Goal: Information Seeking & Learning: Learn about a topic

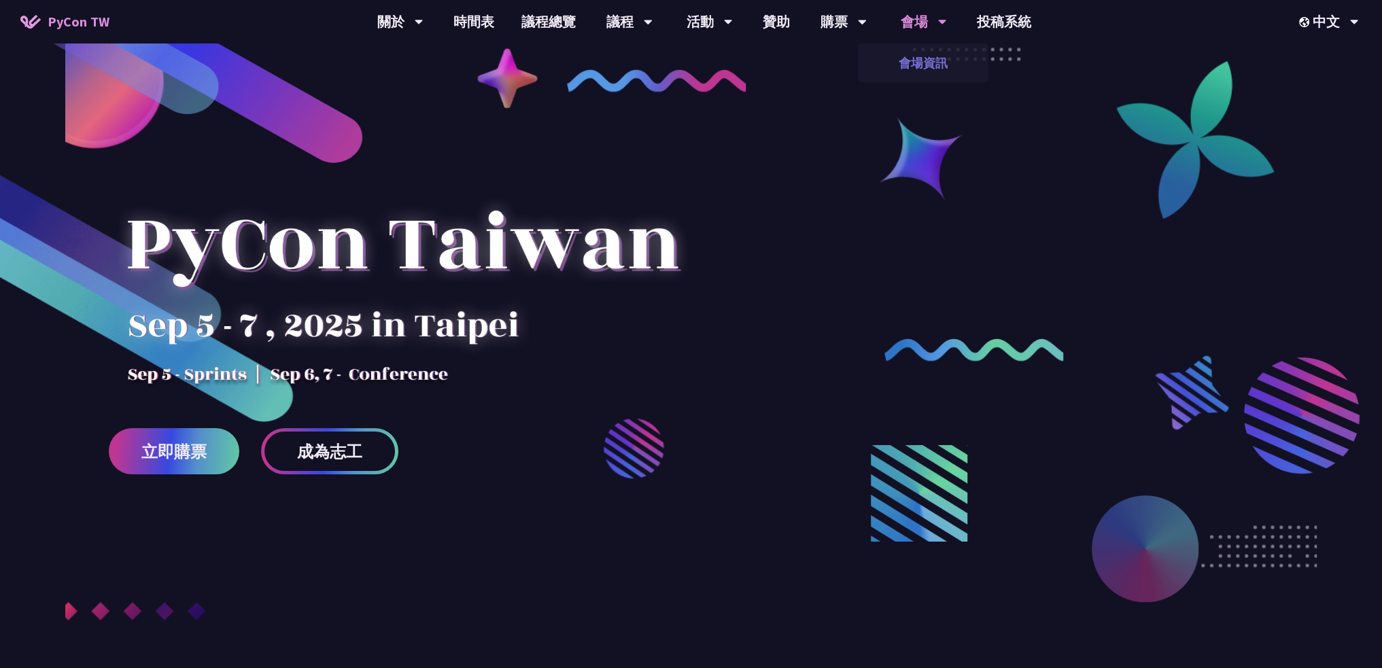
click at [911, 48] on link "會場資訊" at bounding box center [923, 63] width 131 height 32
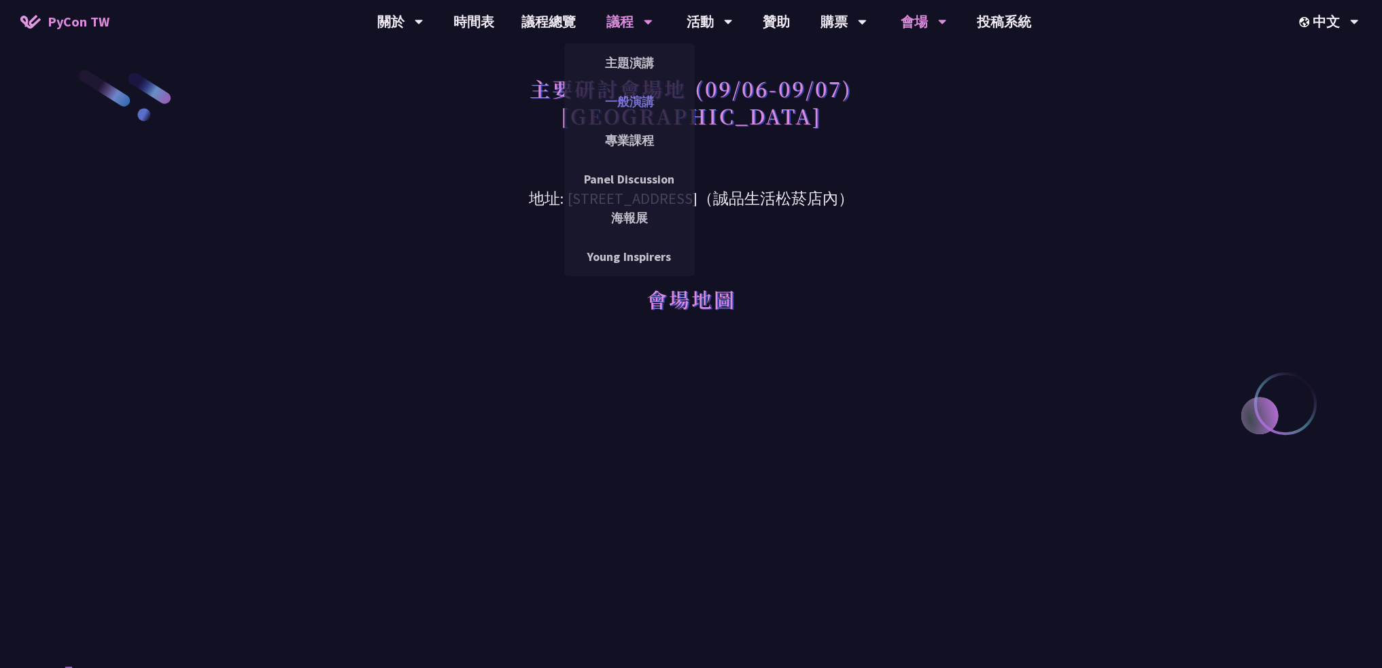
click at [627, 101] on link "一般演講" at bounding box center [629, 102] width 131 height 32
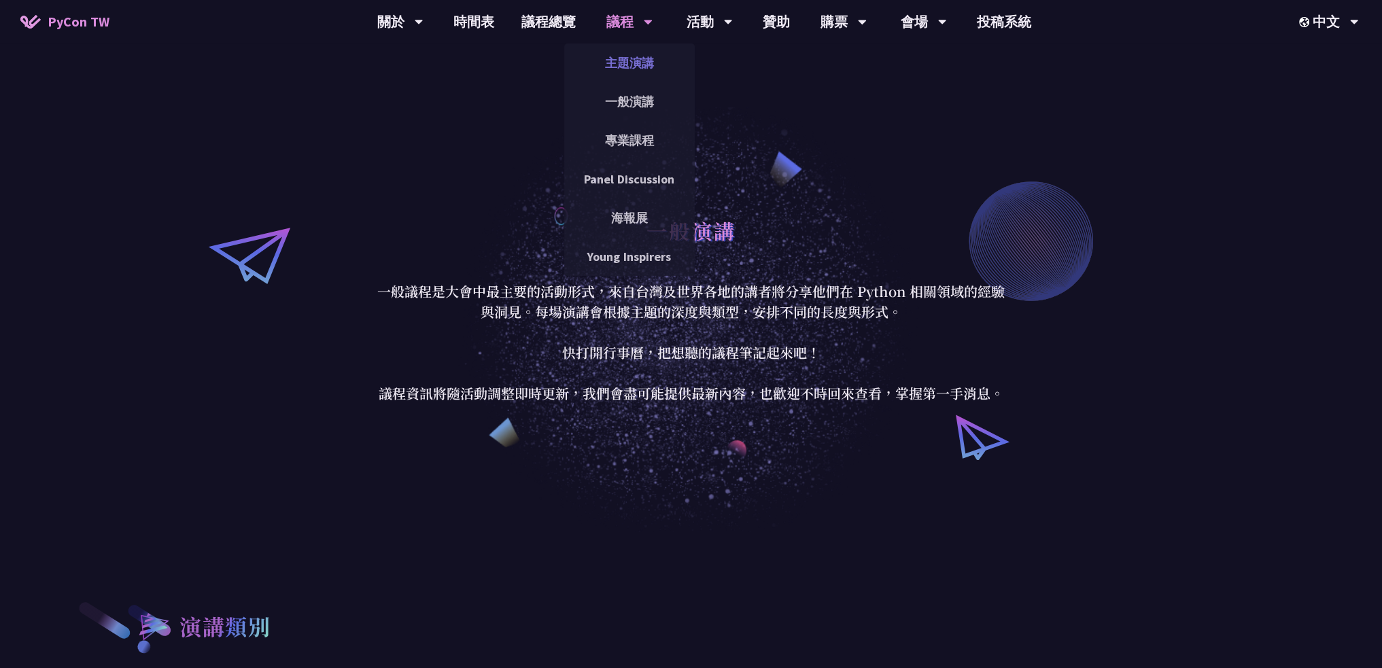
click at [625, 58] on link "主題演講" at bounding box center [629, 63] width 131 height 32
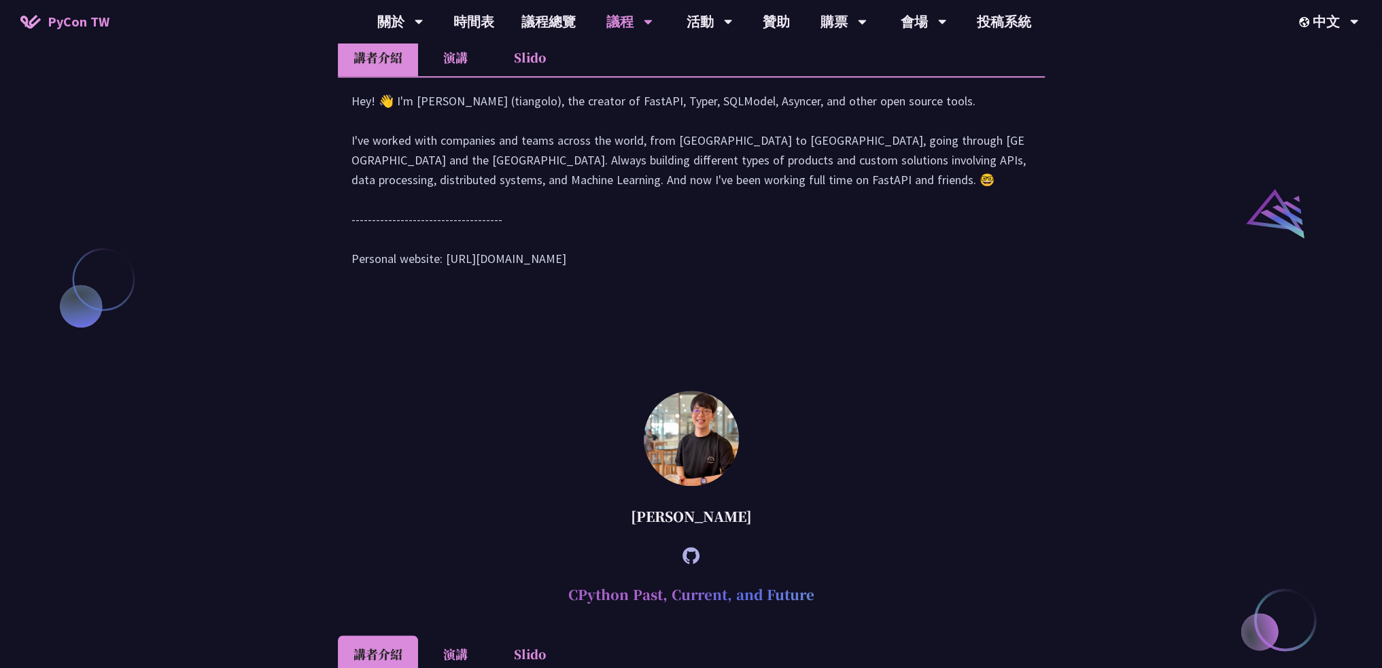
scroll to position [1812, 0]
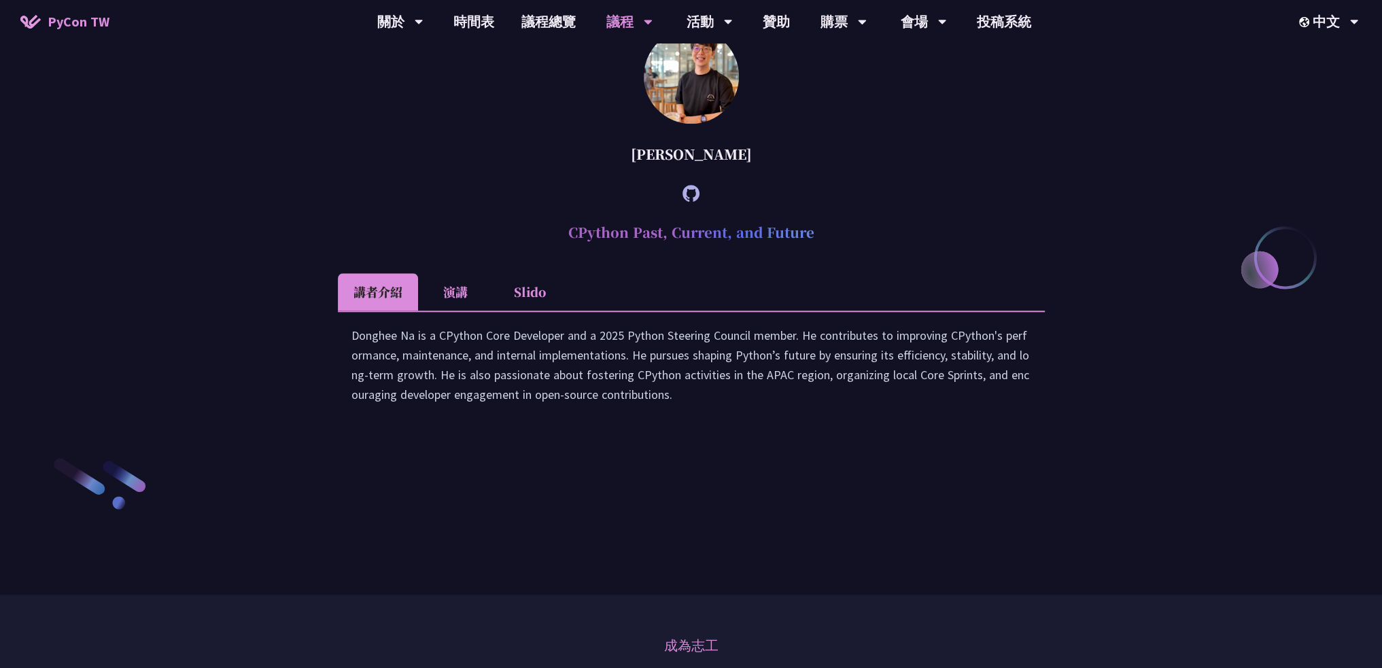
click at [450, 311] on li "演講" at bounding box center [455, 291] width 75 height 37
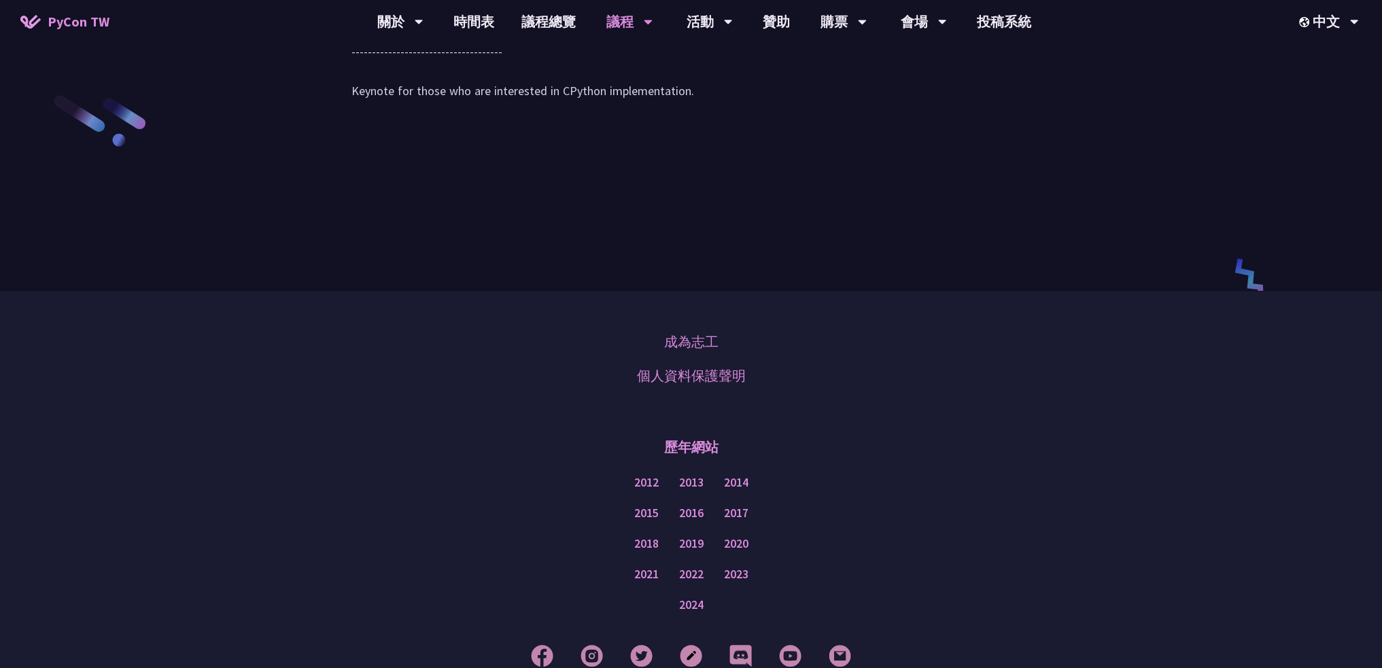
scroll to position [1994, 0]
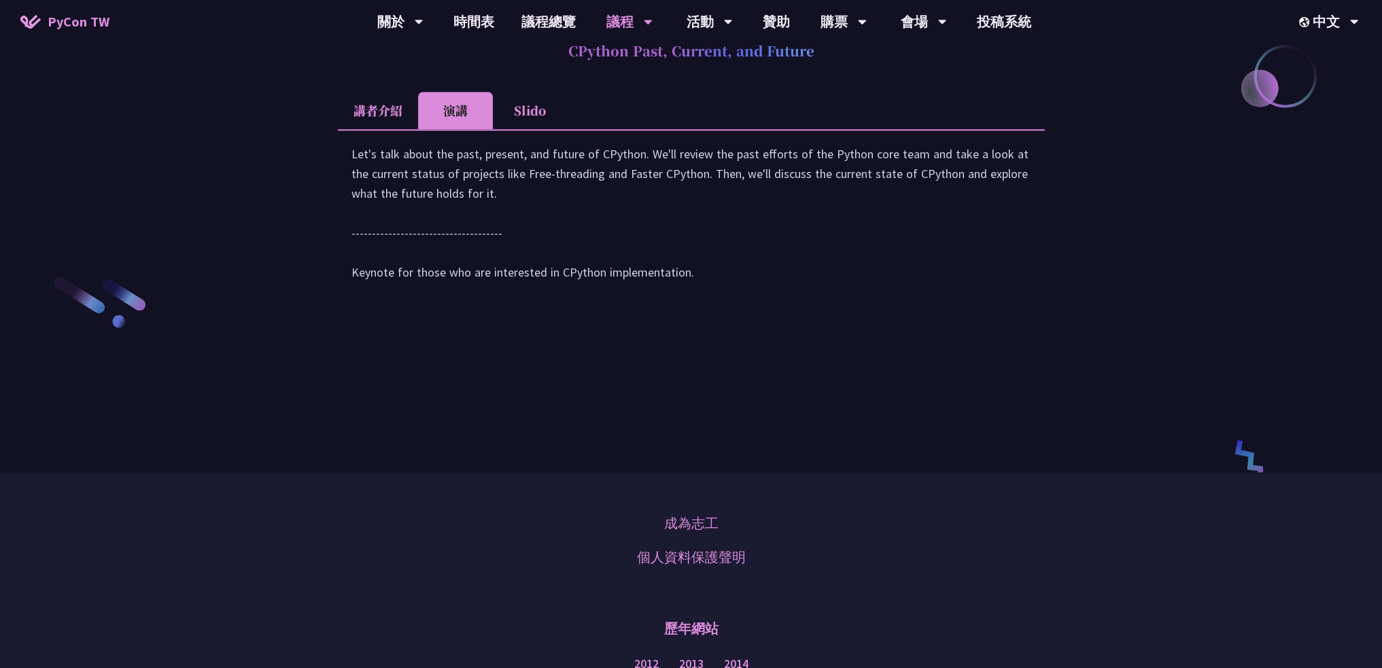
click at [528, 129] on li "Slido" at bounding box center [530, 110] width 75 height 37
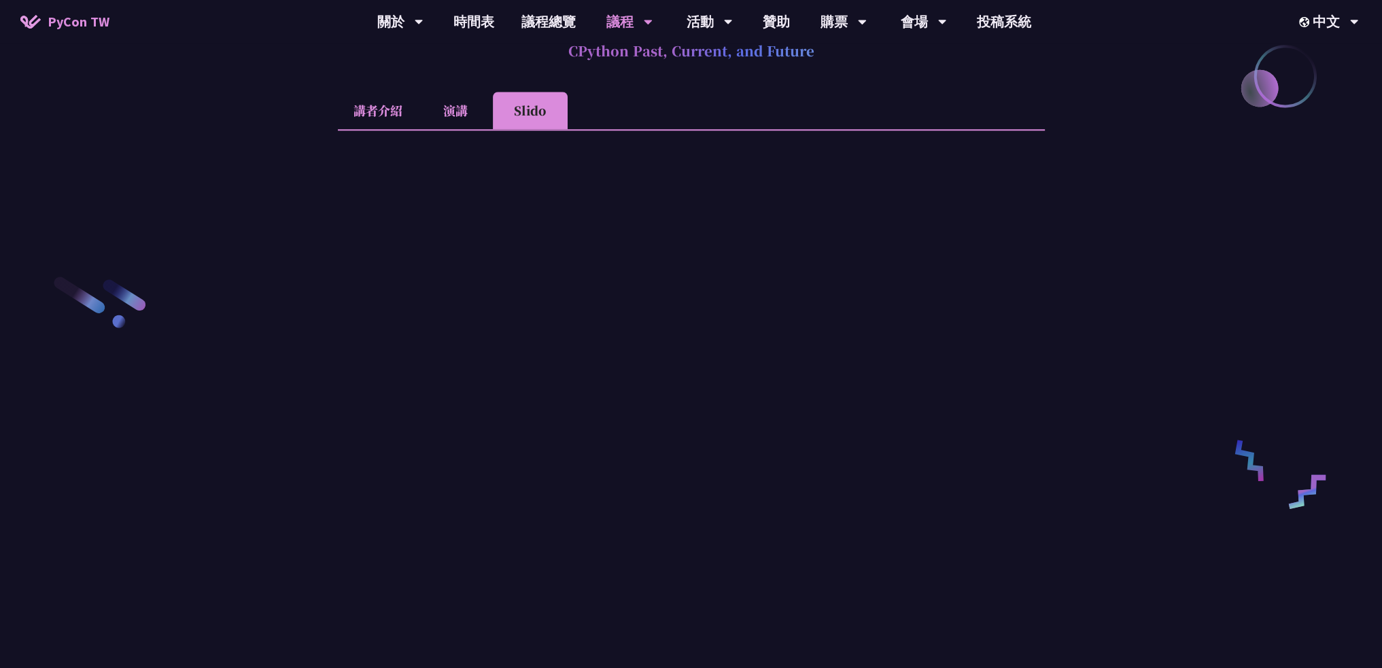
scroll to position [2175, 0]
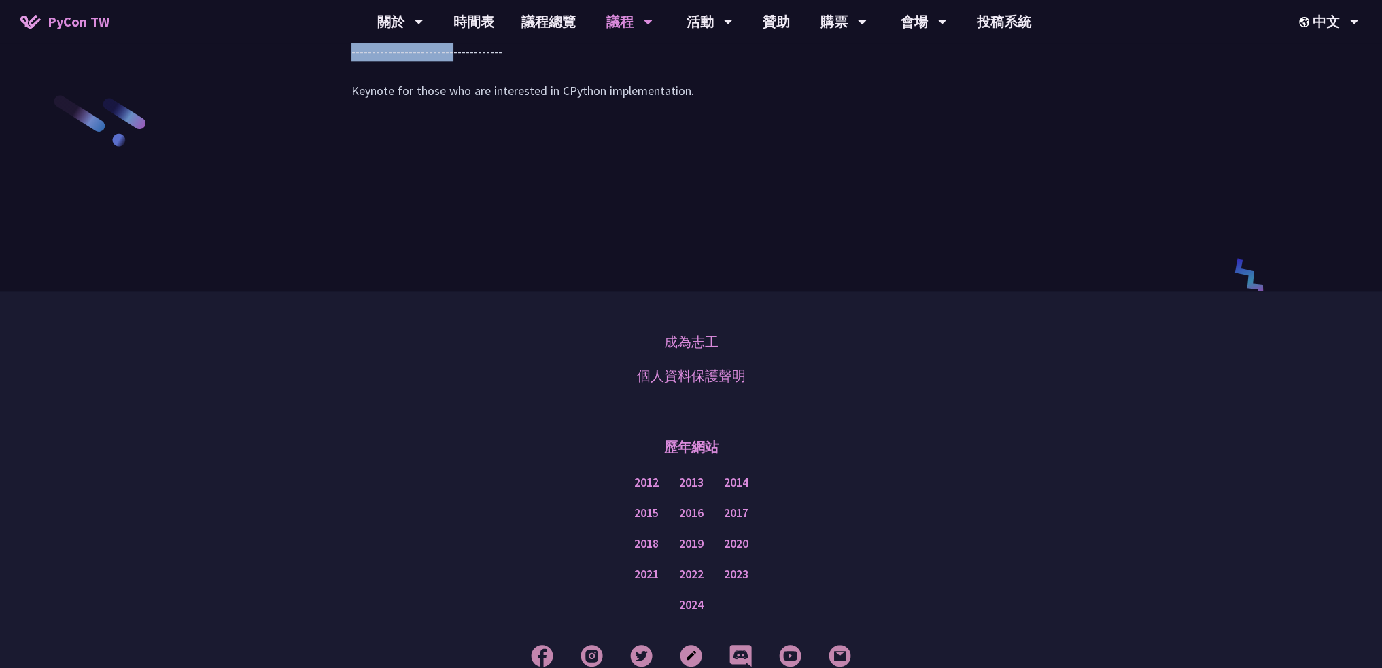
drag, startPoint x: 340, startPoint y: 122, endPoint x: 610, endPoint y: 190, distance: 278.8
click at [682, 114] on div "Let's talk about the past, present, and future of CPython. We'll review the pas…" at bounding box center [691, 39] width 680 height 152
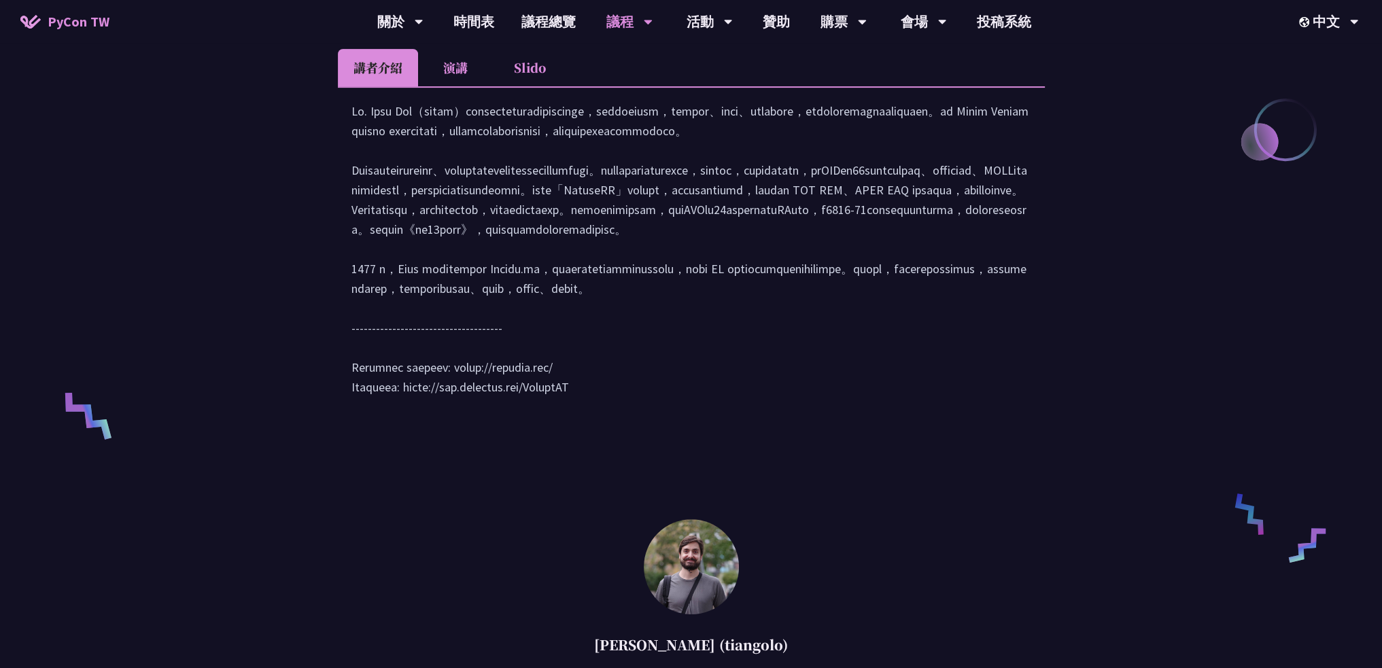
scroll to position [544, 0]
